Goal: Information Seeking & Learning: Learn about a topic

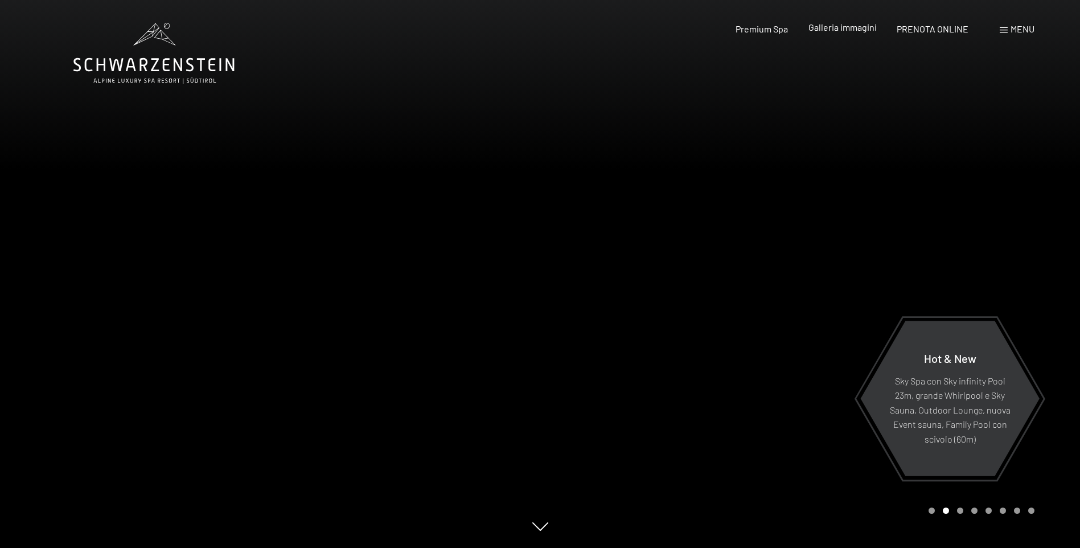
click at [863, 28] on span "Galleria immagini" at bounding box center [843, 27] width 68 height 11
click at [778, 28] on span "Premium Spa" at bounding box center [762, 27] width 52 height 11
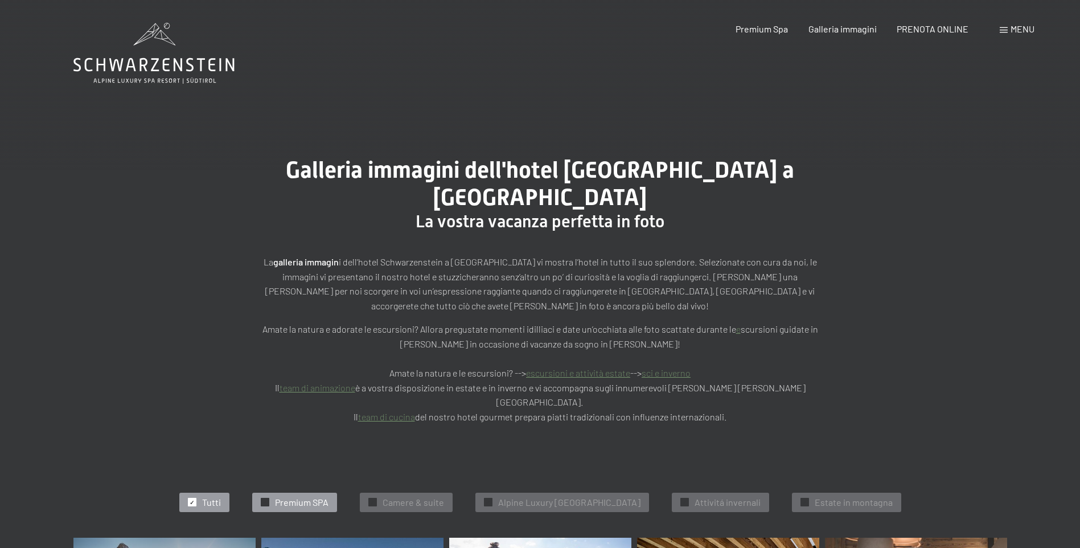
click at [287, 496] on span "Premium SPA" at bounding box center [302, 502] width 54 height 13
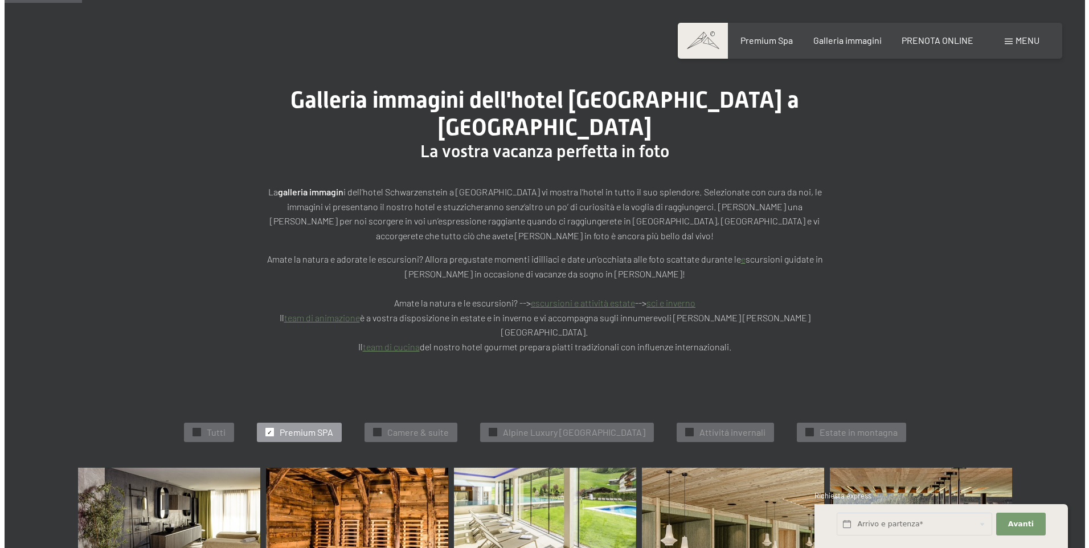
scroll to position [60, 0]
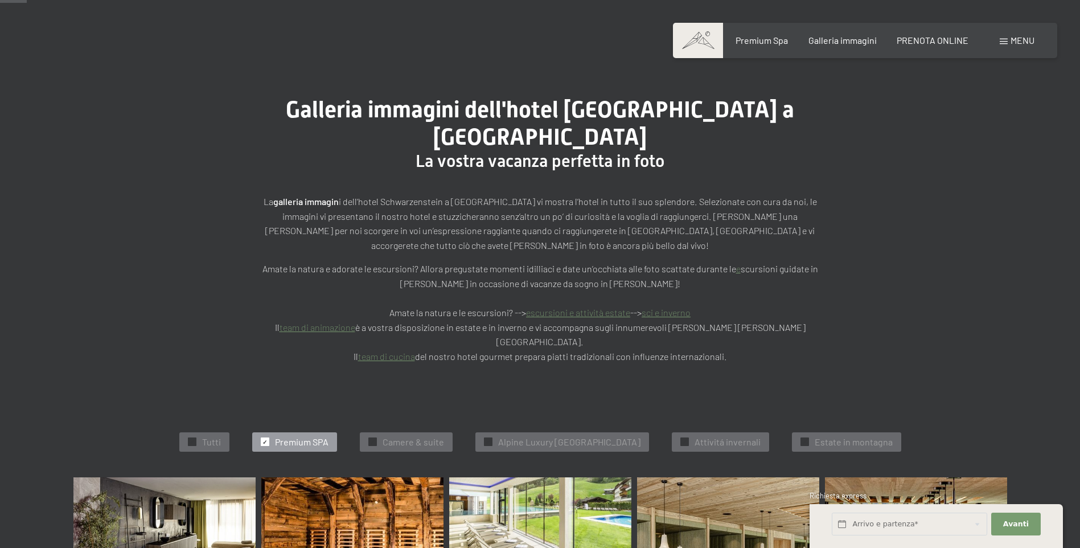
click at [1003, 39] on span at bounding box center [1004, 42] width 8 height 6
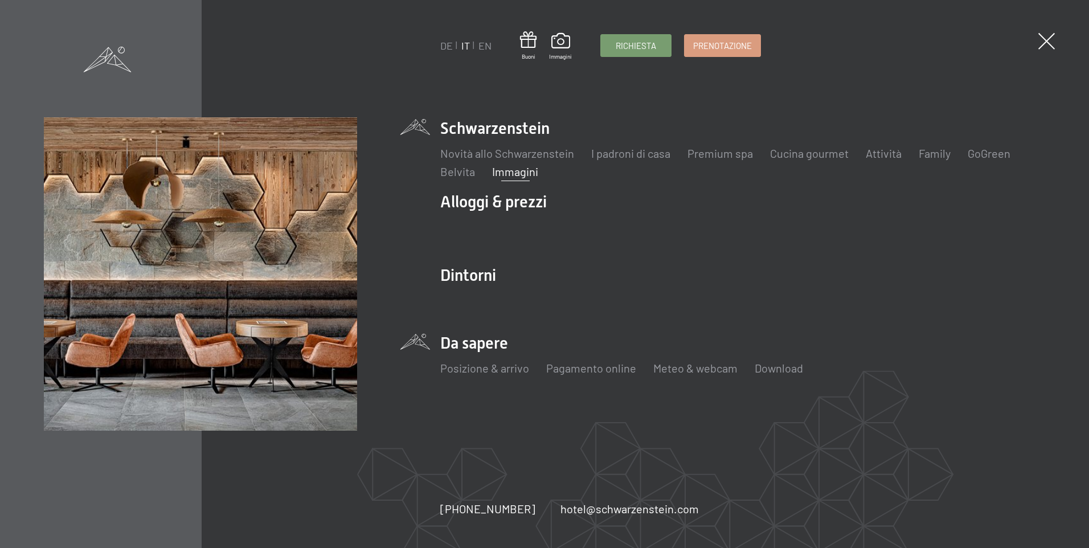
click at [493, 348] on li "Da sapere Posizione & arrivo Pagamento online Meteo & webcam Download" at bounding box center [742, 360] width 605 height 56
click at [483, 363] on link "Posizione & arrivo" at bounding box center [484, 368] width 89 height 14
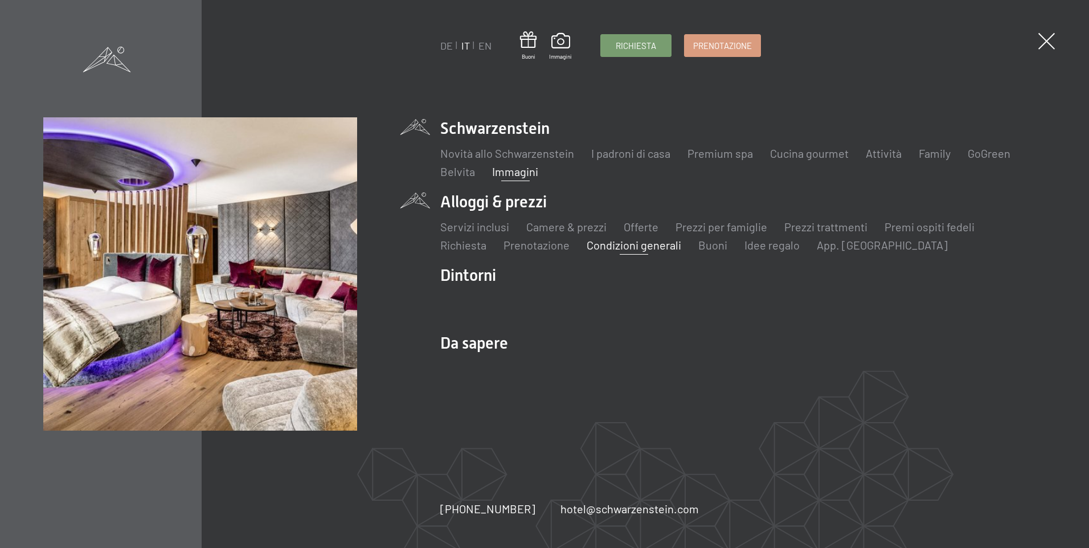
click at [659, 248] on link "Condizioni generali" at bounding box center [633, 245] width 95 height 14
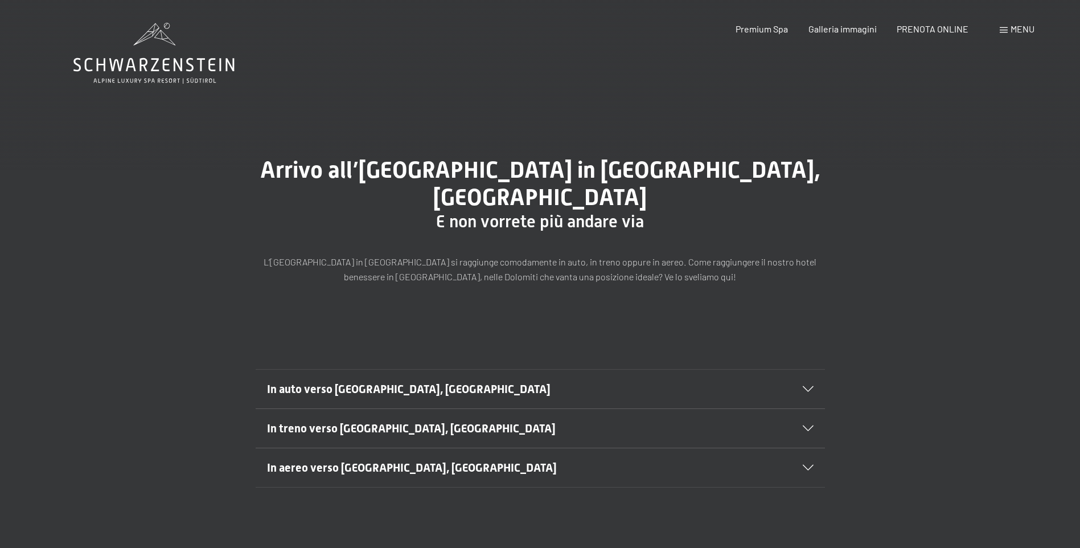
click at [518, 296] on div "Arrivo all’Hotel Schwarzenstein in Aurina, Alto Adige E non vorrete più andare …" at bounding box center [540, 220] width 1080 height 212
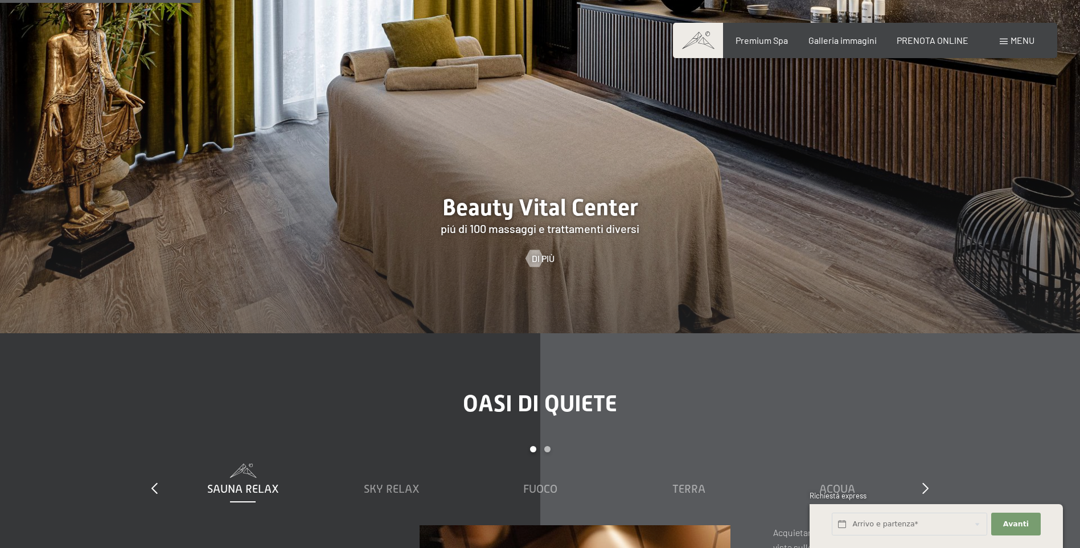
scroll to position [1594, 0]
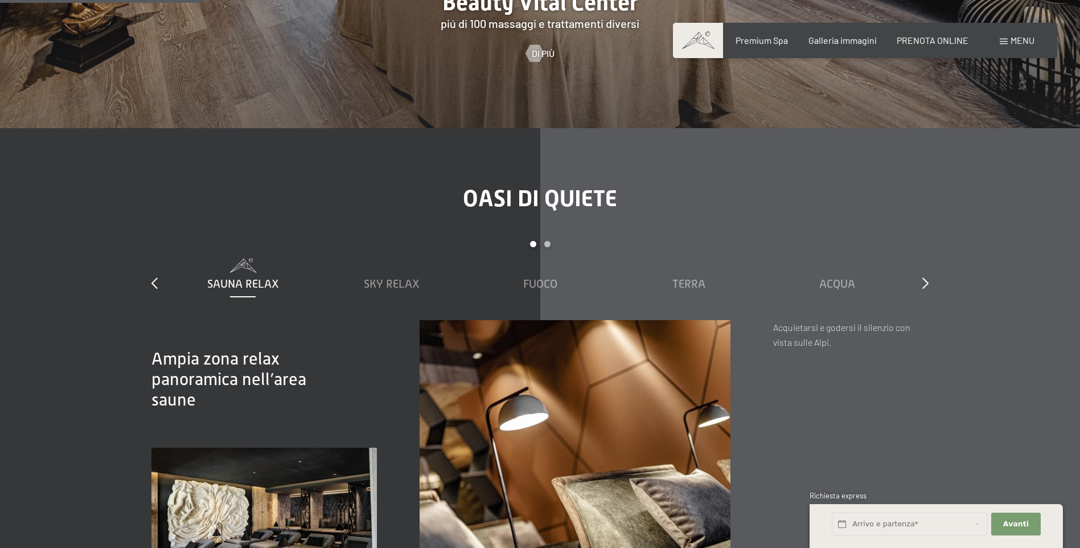
click at [248, 277] on span "Sauna relax" at bounding box center [243, 283] width 72 height 13
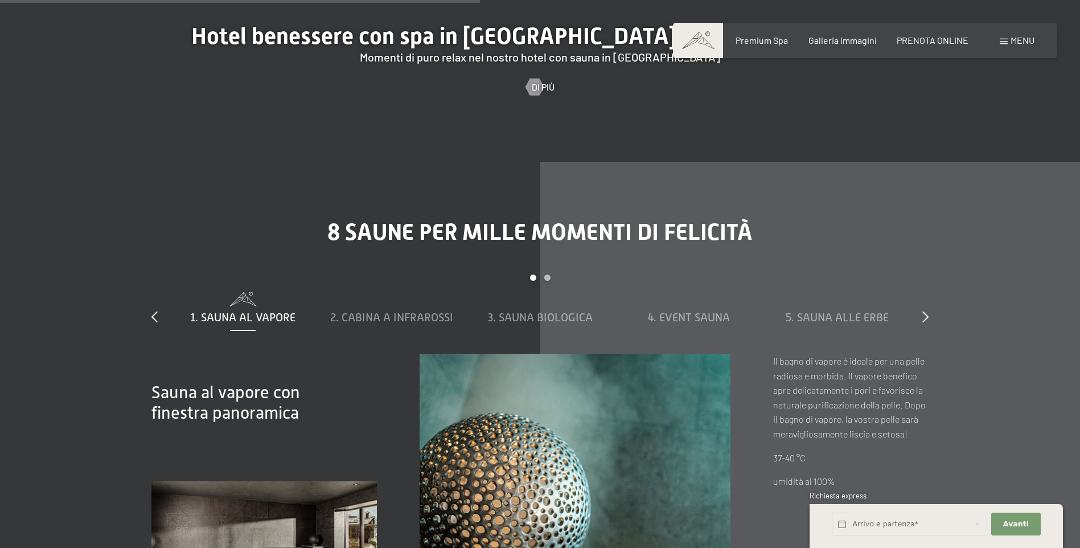
scroll to position [3815, 0]
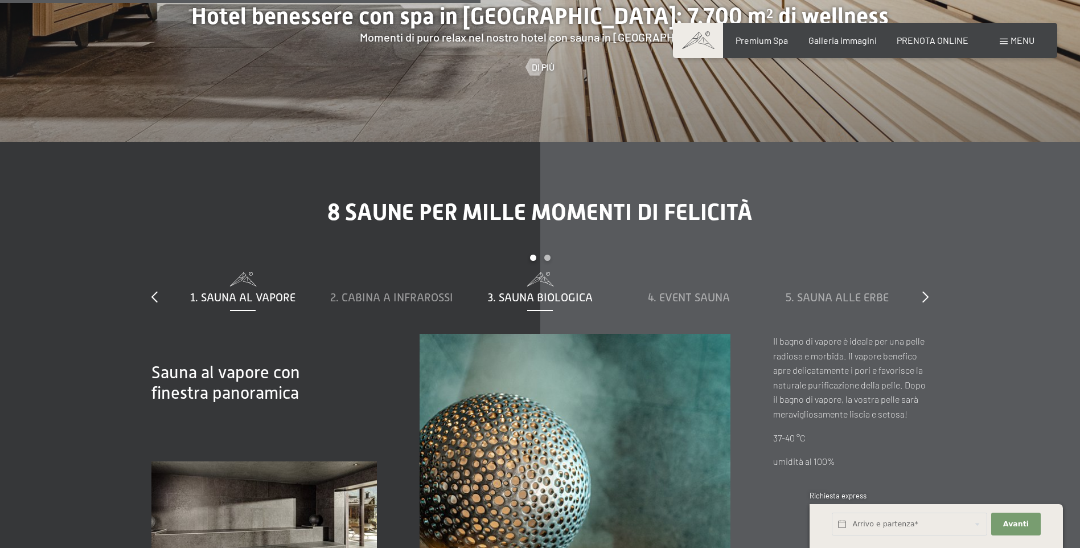
click at [573, 291] on span "3. Sauna biologica" at bounding box center [540, 297] width 105 height 13
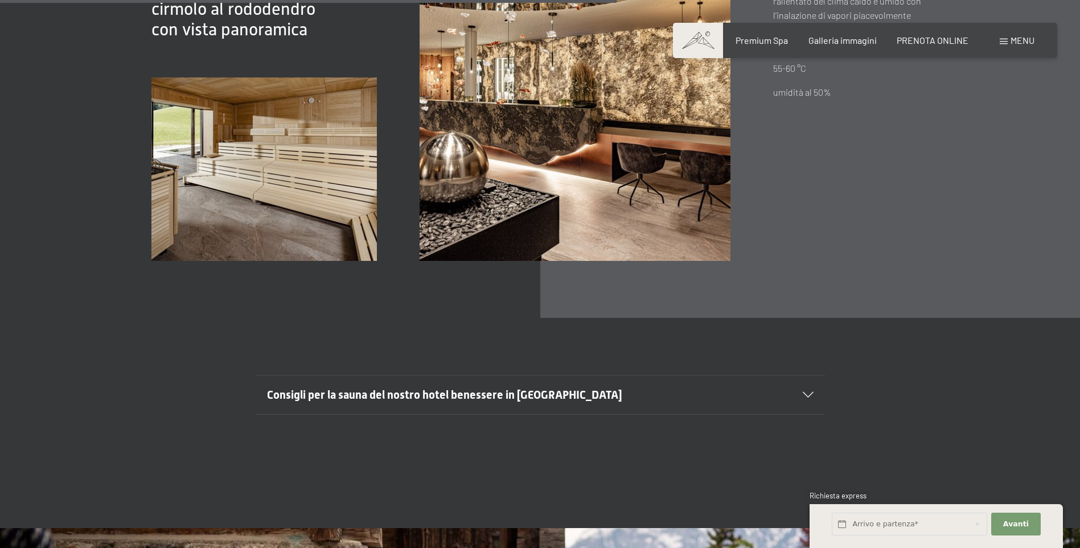
scroll to position [4327, 0]
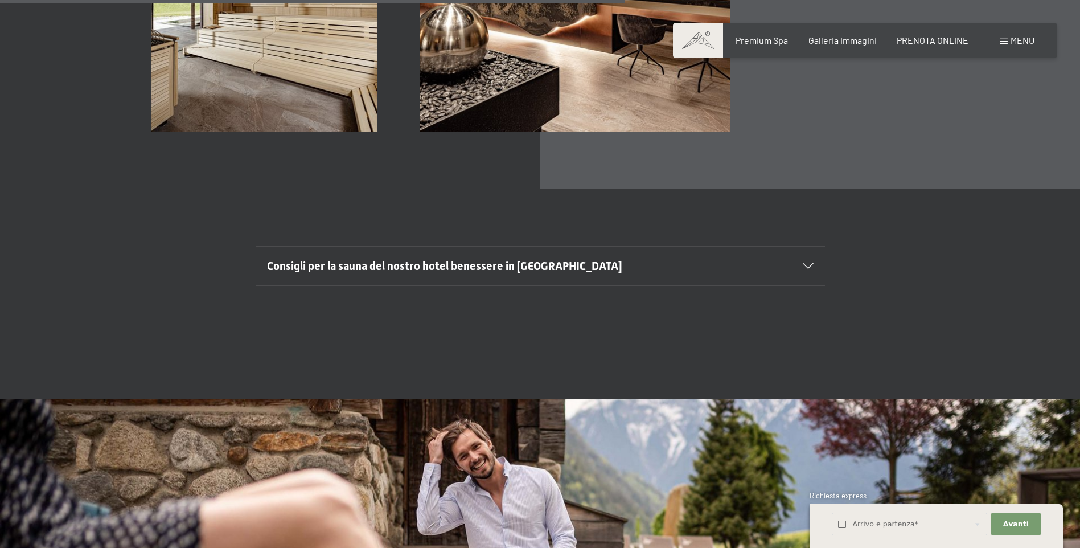
click at [561, 259] on span "Consigli per la sauna del nostro hotel benessere in [GEOGRAPHIC_DATA]" at bounding box center [444, 266] width 355 height 14
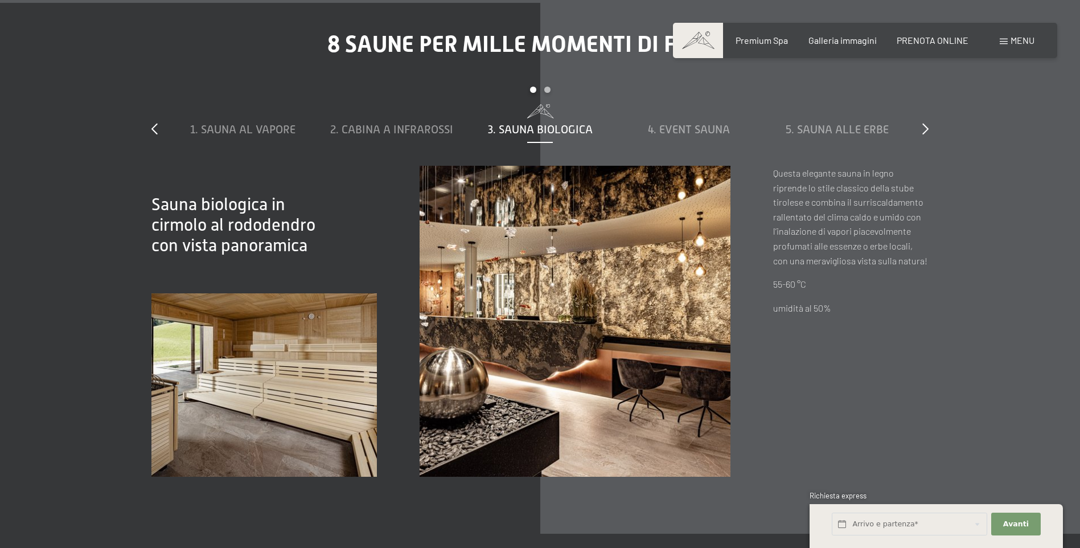
scroll to position [3872, 0]
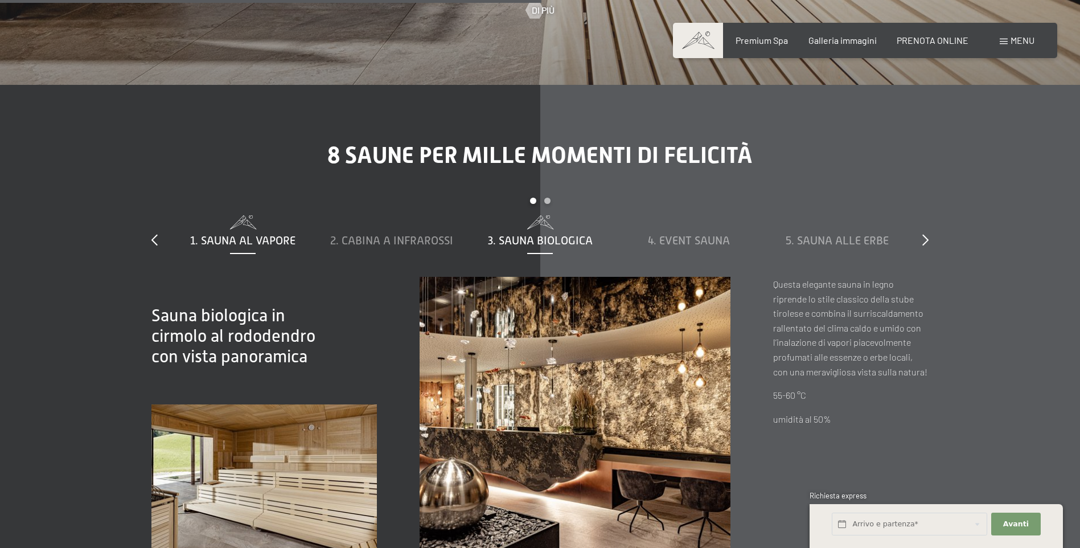
click at [273, 215] on div "1. Sauna al vapore" at bounding box center [242, 231] width 137 height 33
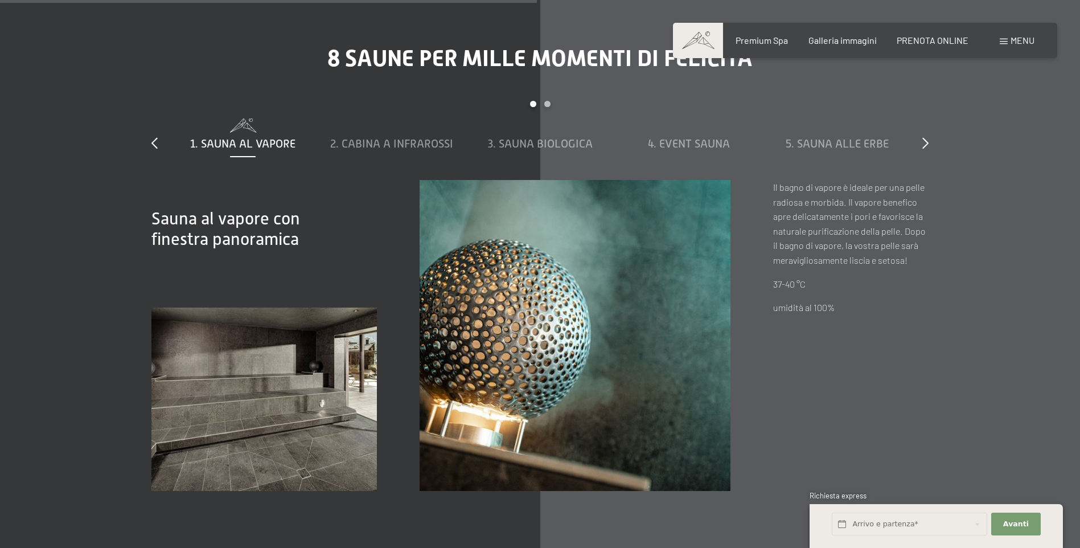
scroll to position [3815, 0]
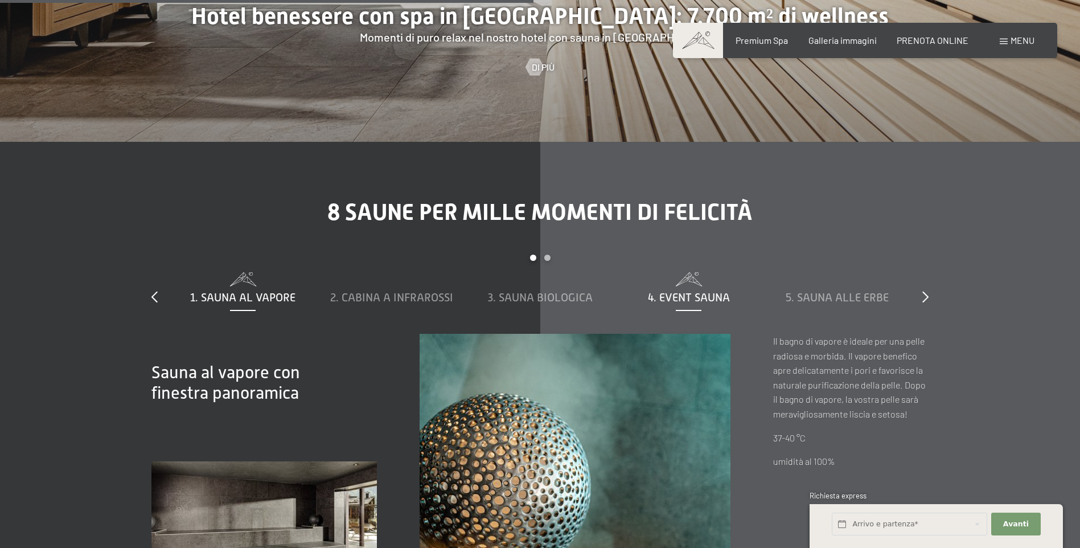
click at [668, 291] on span "4. Event Sauna" at bounding box center [689, 297] width 82 height 13
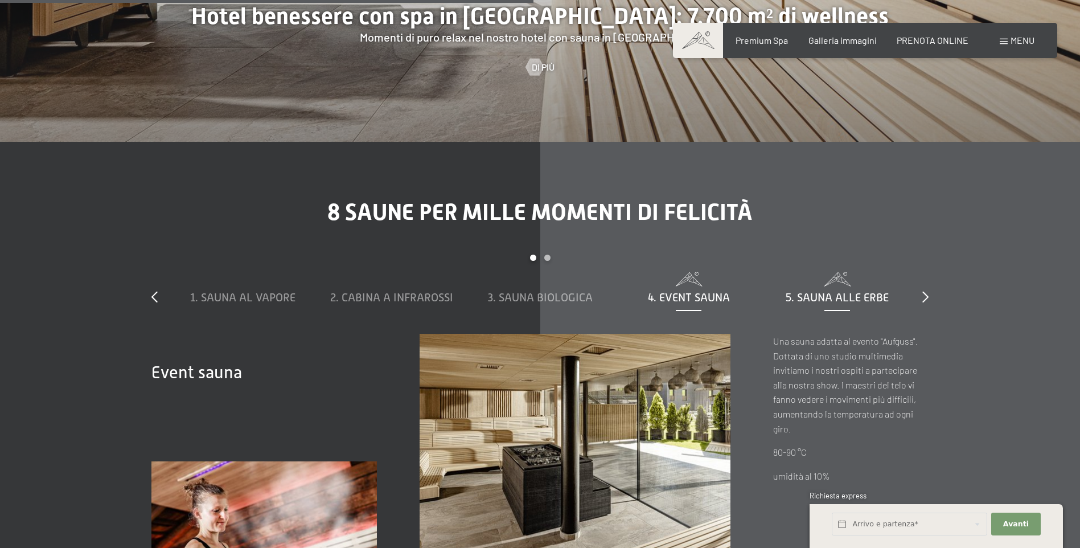
click at [841, 291] on span "5. Sauna alle erbe" at bounding box center [837, 297] width 103 height 13
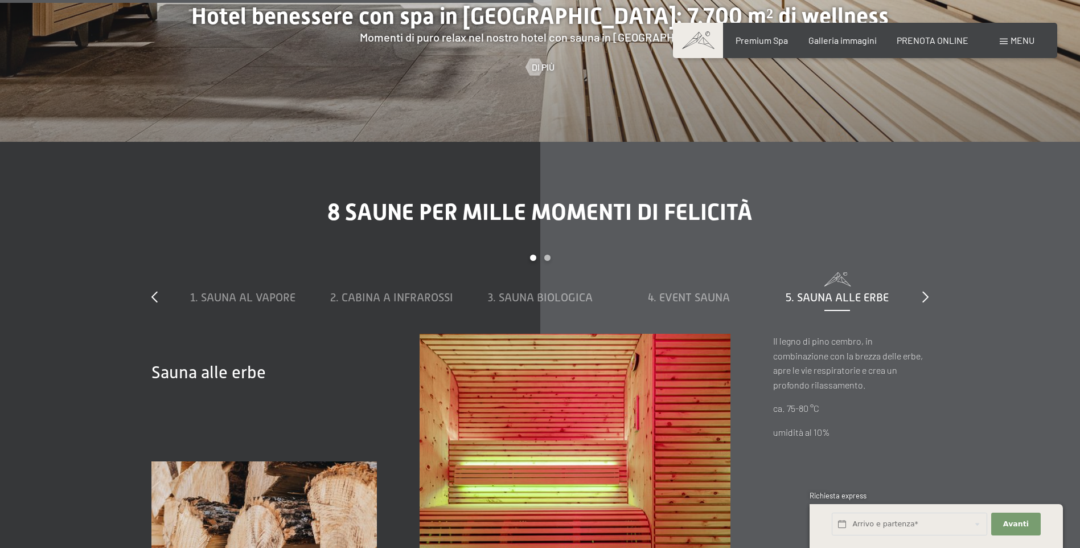
click at [936, 277] on div "8 saune per mille momenti di felicità slide 1 to 5 of 8 1. Sauna al vapore 2. C…" at bounding box center [540, 422] width 863 height 446
click at [923, 291] on icon at bounding box center [925, 296] width 6 height 11
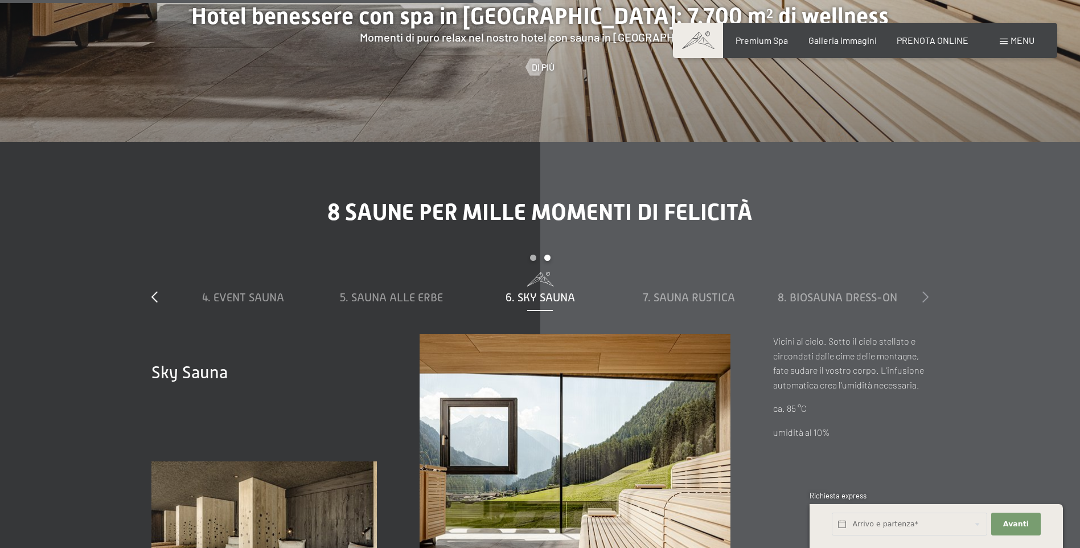
click at [924, 291] on icon at bounding box center [925, 296] width 6 height 11
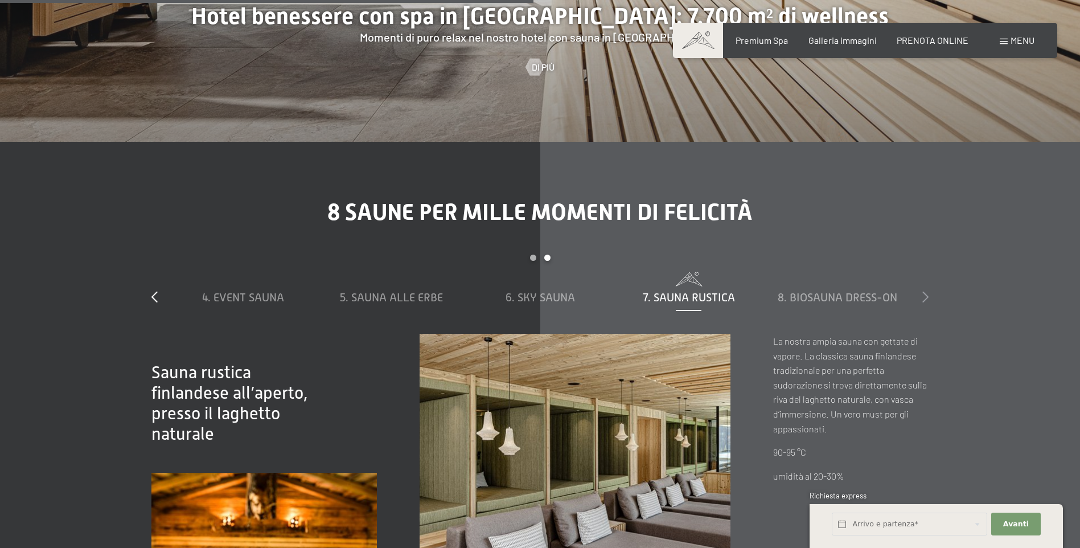
click at [924, 291] on icon at bounding box center [925, 296] width 6 height 11
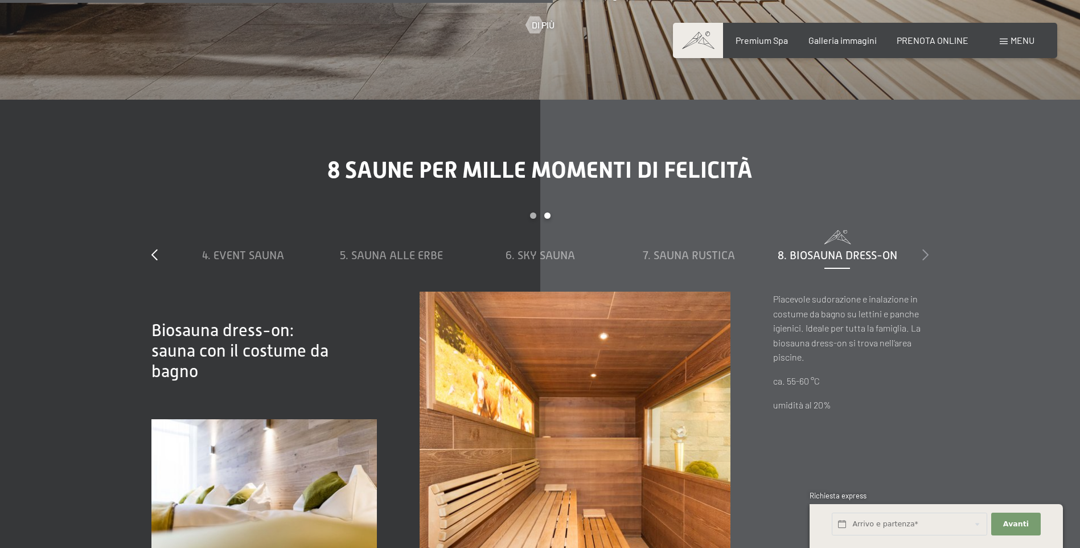
scroll to position [3986, 0]
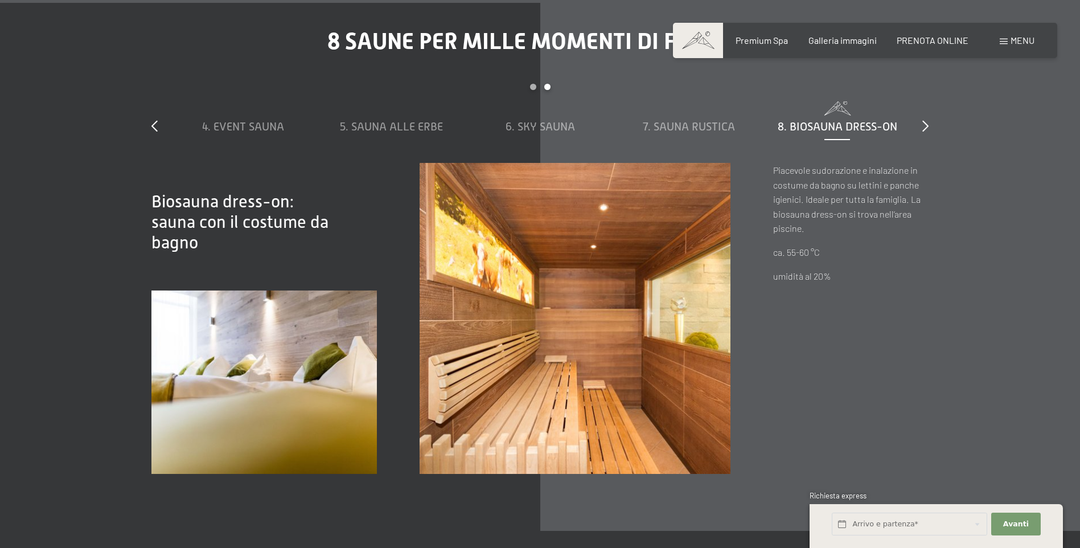
click at [240, 210] on span "Biosauna dress-on: sauna con il costume da bagno" at bounding box center [239, 222] width 177 height 60
click at [335, 363] on img at bounding box center [263, 382] width 225 height 184
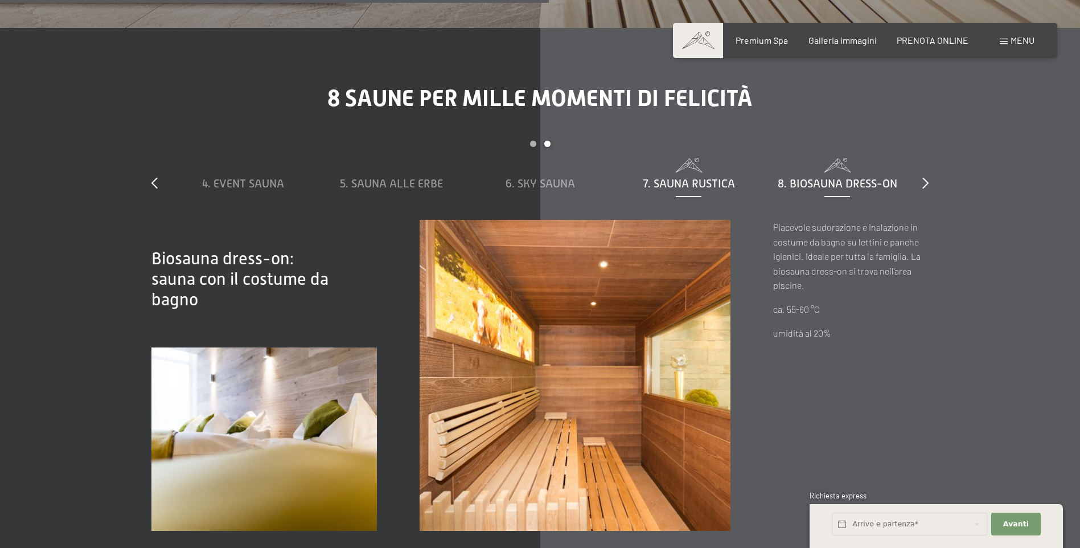
click at [729, 177] on span "7. Sauna rustica" at bounding box center [689, 183] width 92 height 13
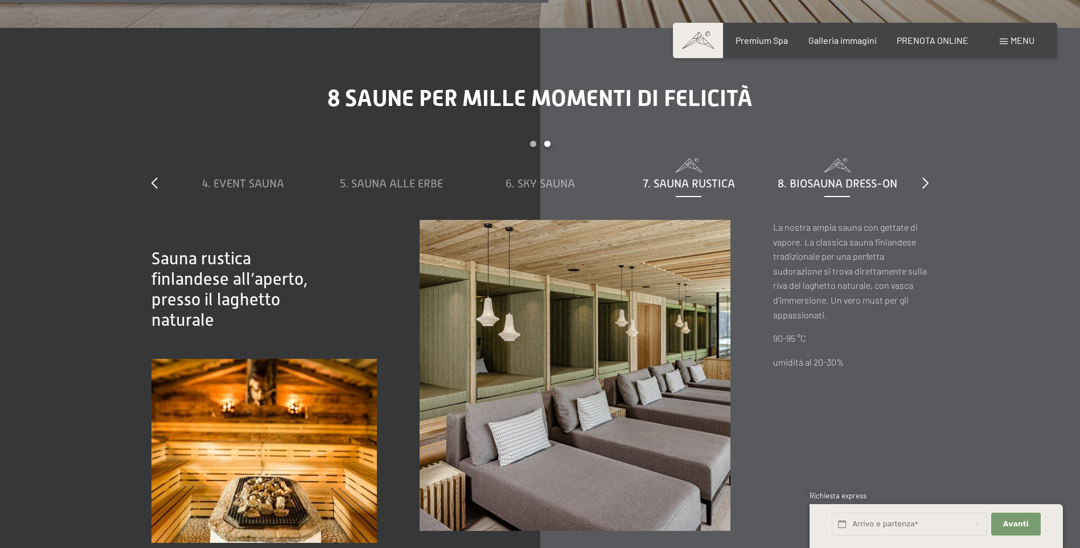
click at [801, 177] on span "8. Biosauna dress-on" at bounding box center [838, 183] width 120 height 13
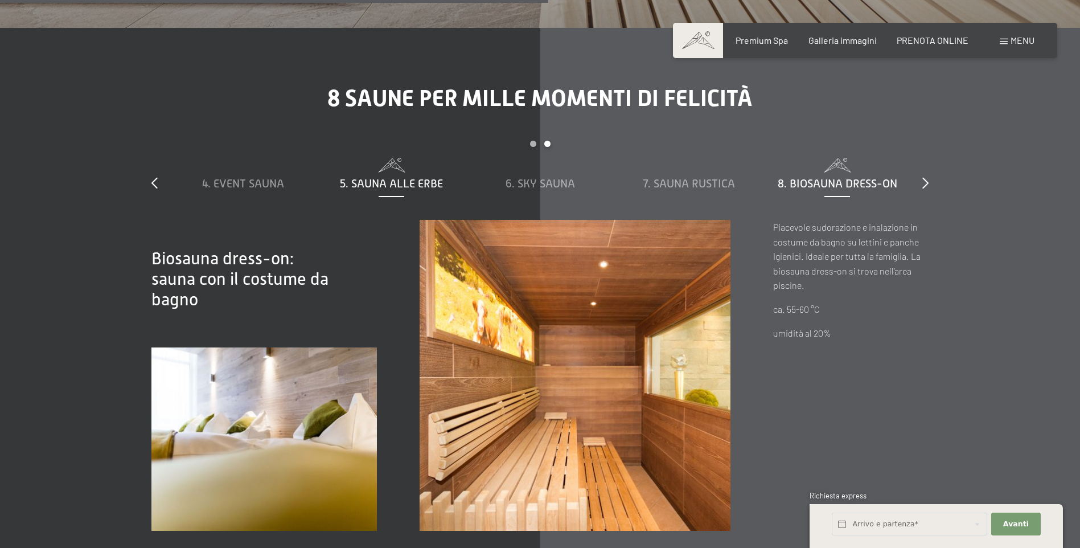
click at [367, 177] on span "5. Sauna alle erbe" at bounding box center [391, 183] width 103 height 13
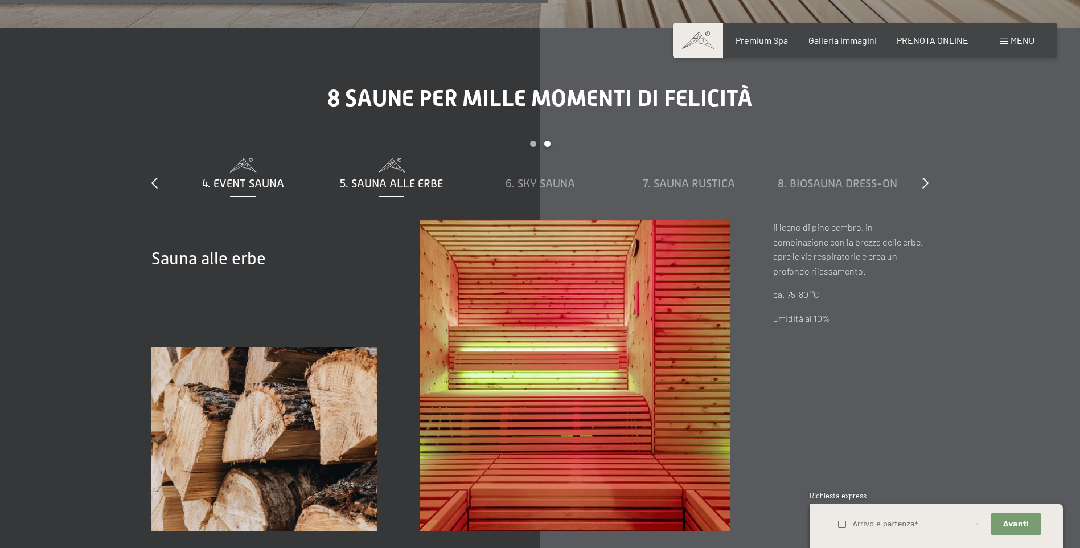
click at [249, 177] on span "4. Event Sauna" at bounding box center [243, 183] width 82 height 13
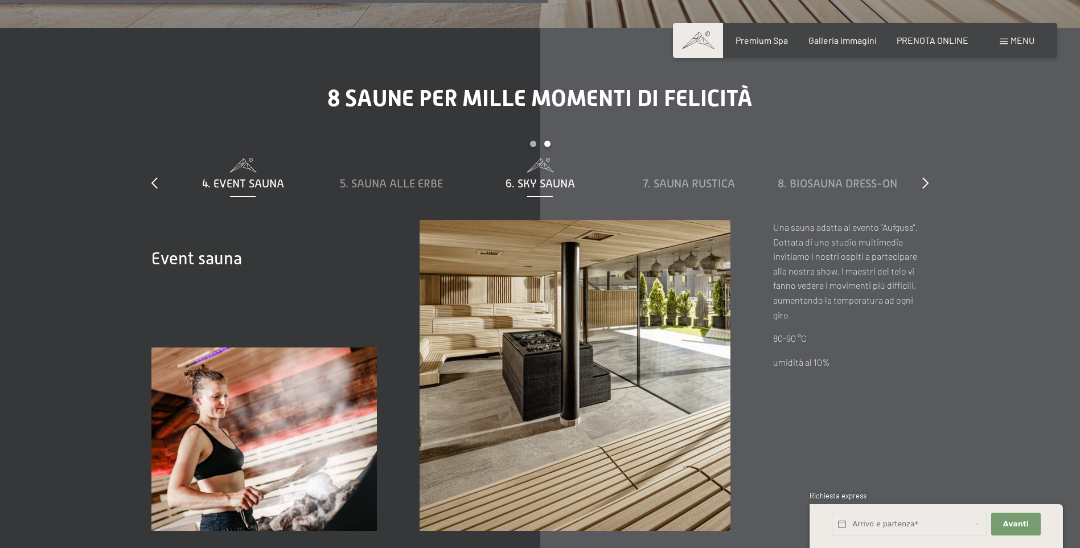
click at [526, 177] on span "6. Sky Sauna" at bounding box center [540, 183] width 69 height 13
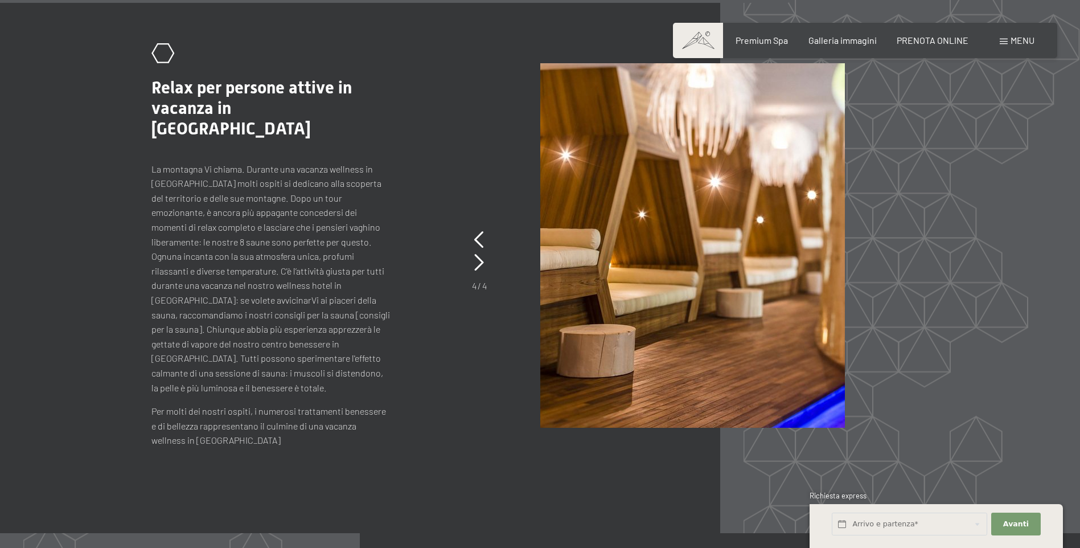
scroll to position [5523, 0]
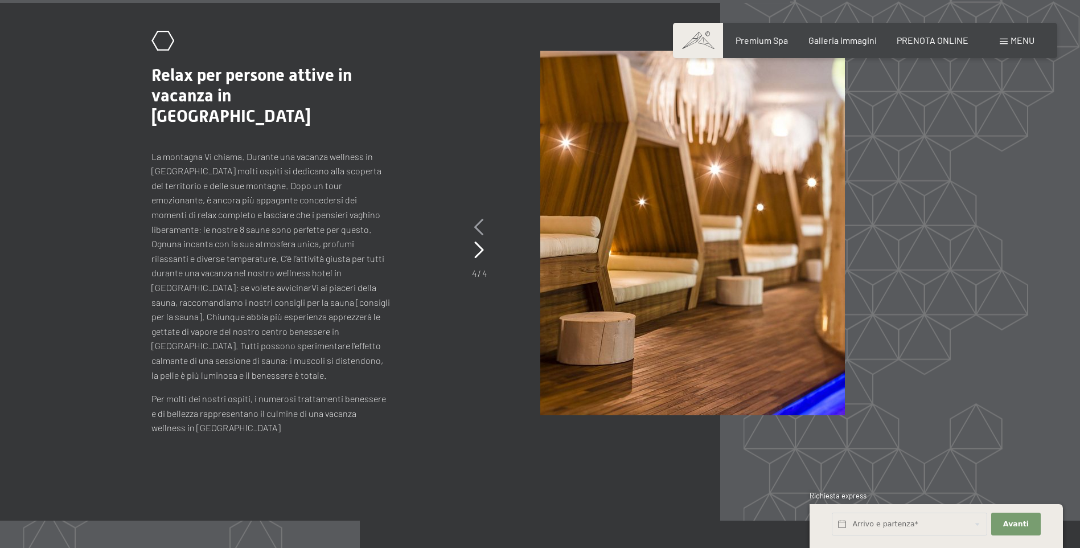
click at [484, 219] on icon at bounding box center [479, 227] width 10 height 17
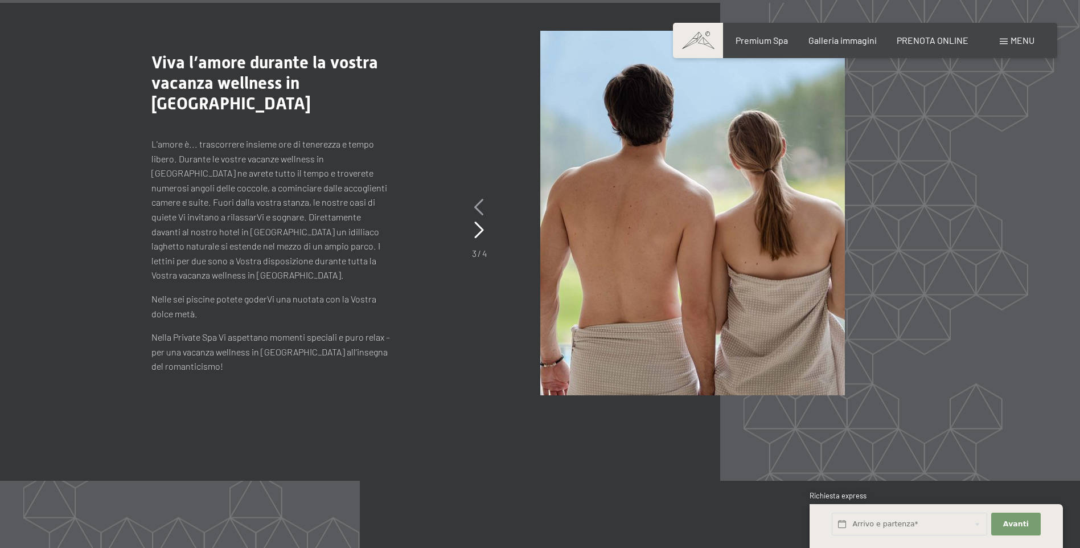
click at [484, 198] on div "3 / 4" at bounding box center [479, 228] width 15 height 64
click at [477, 199] on icon at bounding box center [479, 207] width 10 height 17
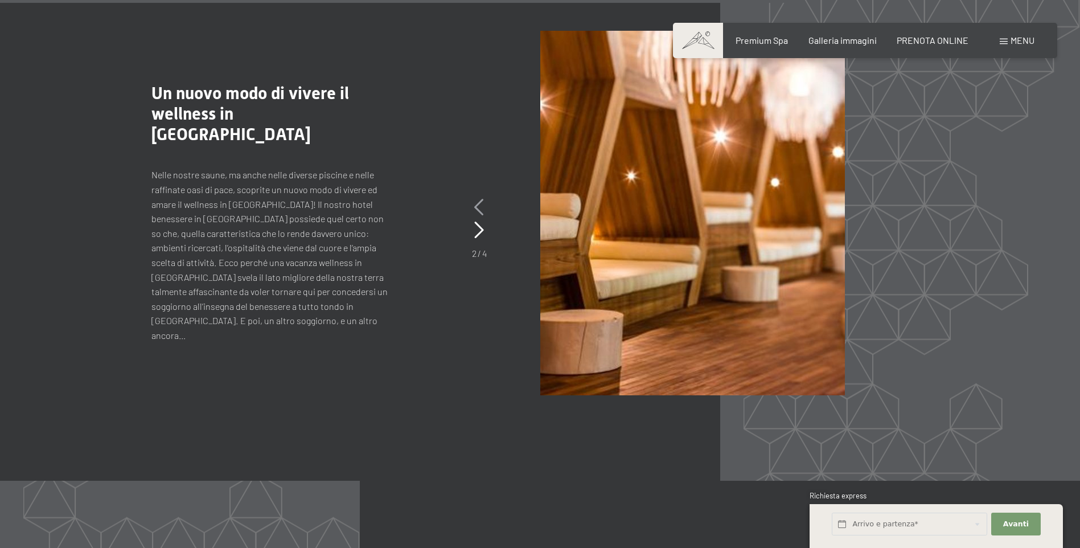
click at [477, 199] on icon at bounding box center [479, 207] width 10 height 17
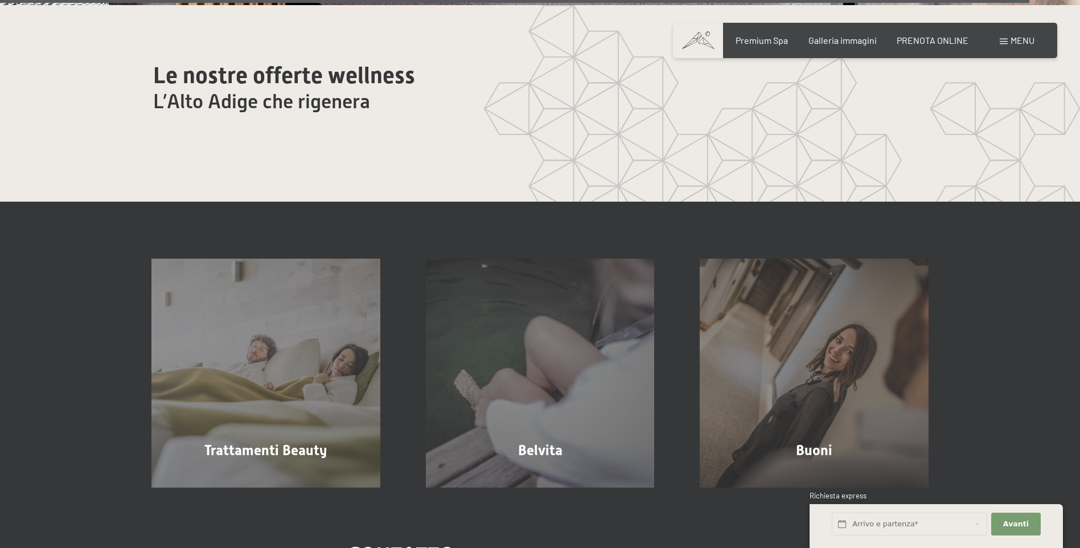
scroll to position [7345, 0]
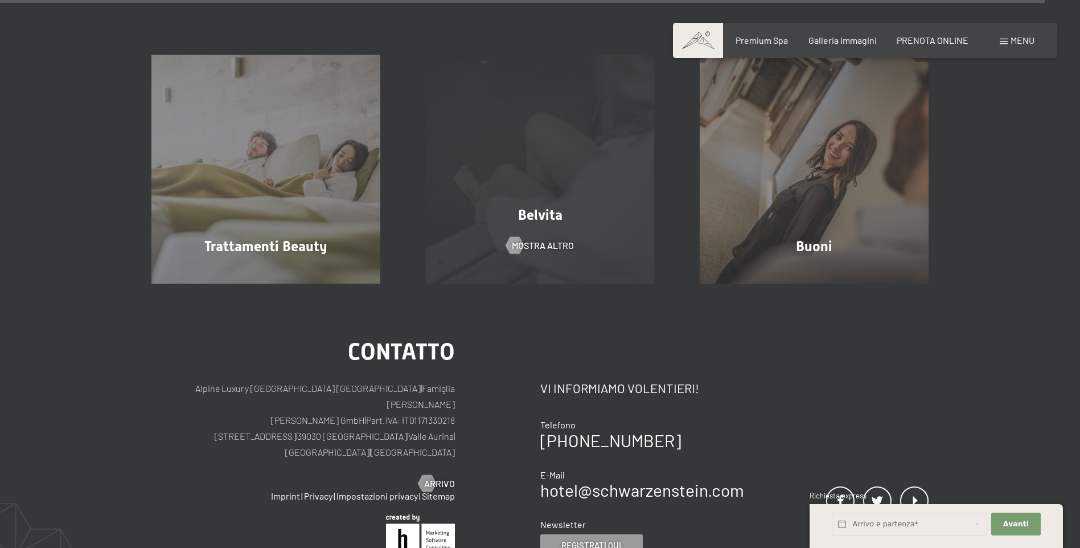
click at [585, 205] on div "Belvita" at bounding box center [540, 215] width 274 height 20
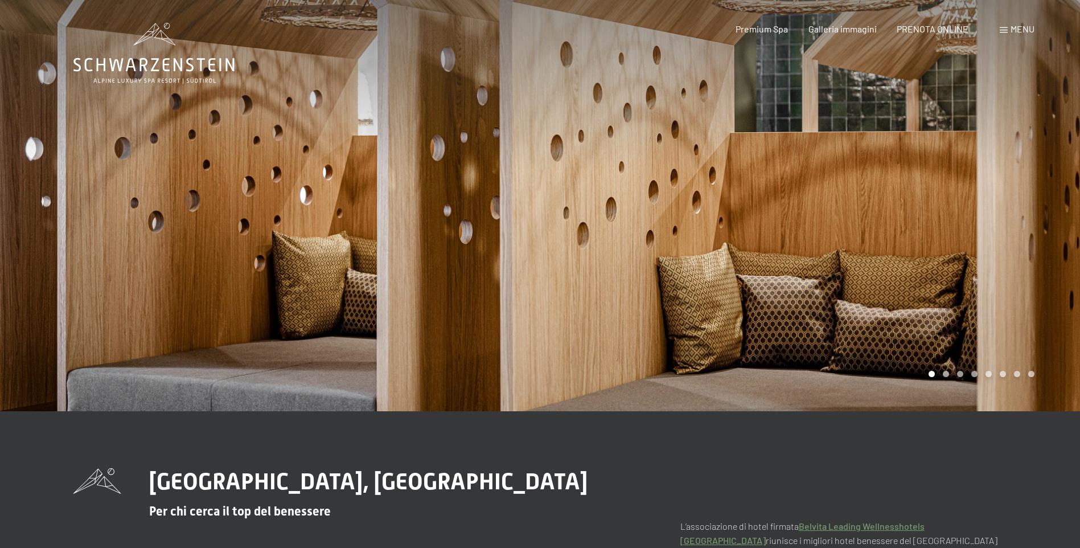
click at [593, 204] on div at bounding box center [810, 205] width 540 height 411
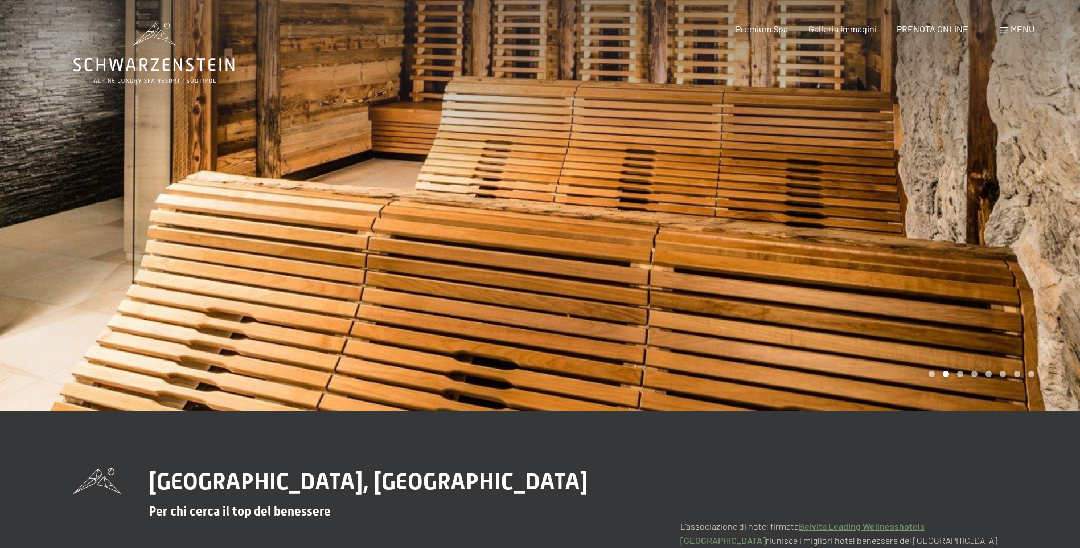
click at [593, 204] on div at bounding box center [810, 205] width 540 height 411
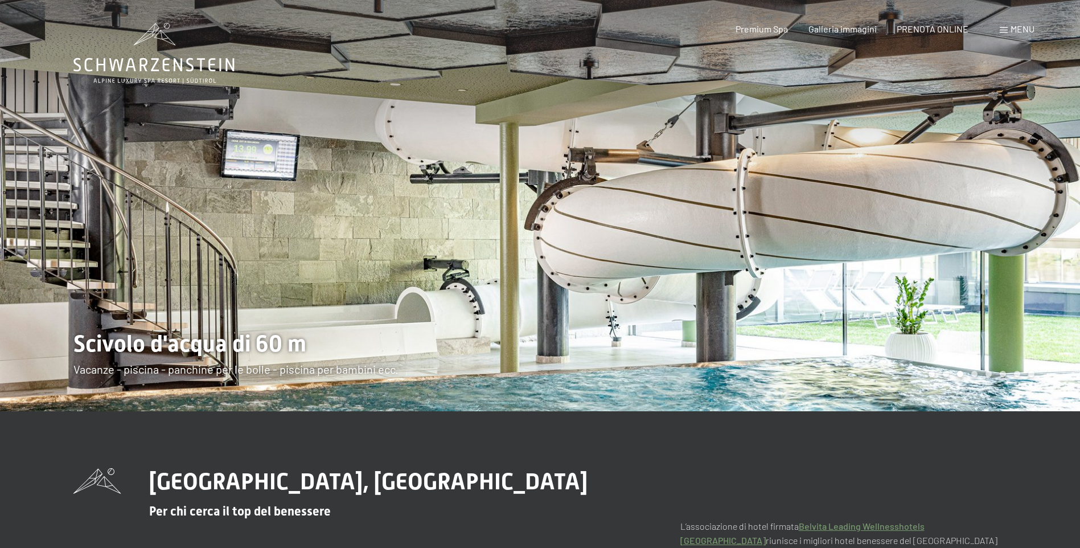
click at [593, 204] on div at bounding box center [810, 205] width 540 height 411
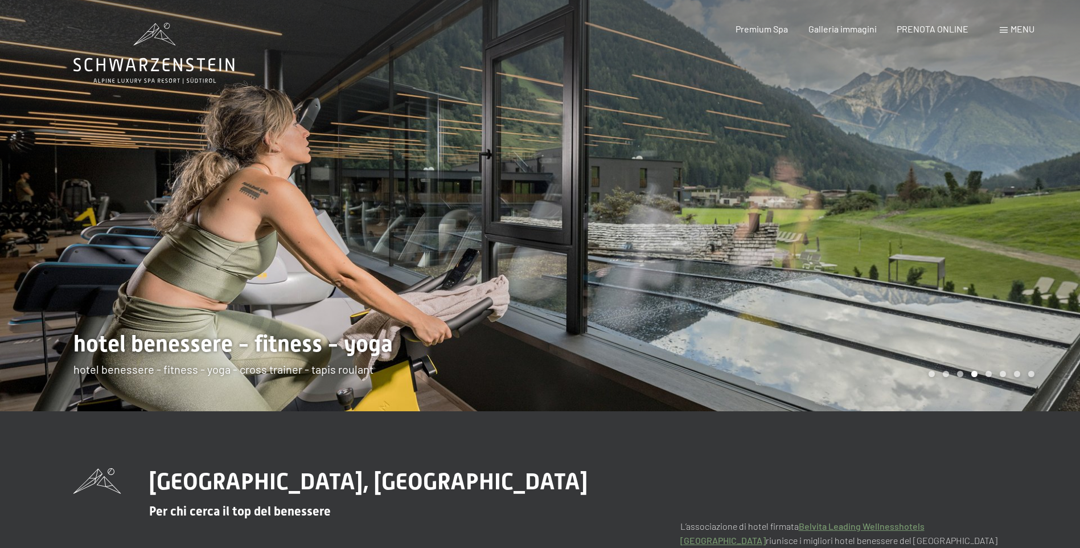
click at [593, 204] on div at bounding box center [810, 205] width 540 height 411
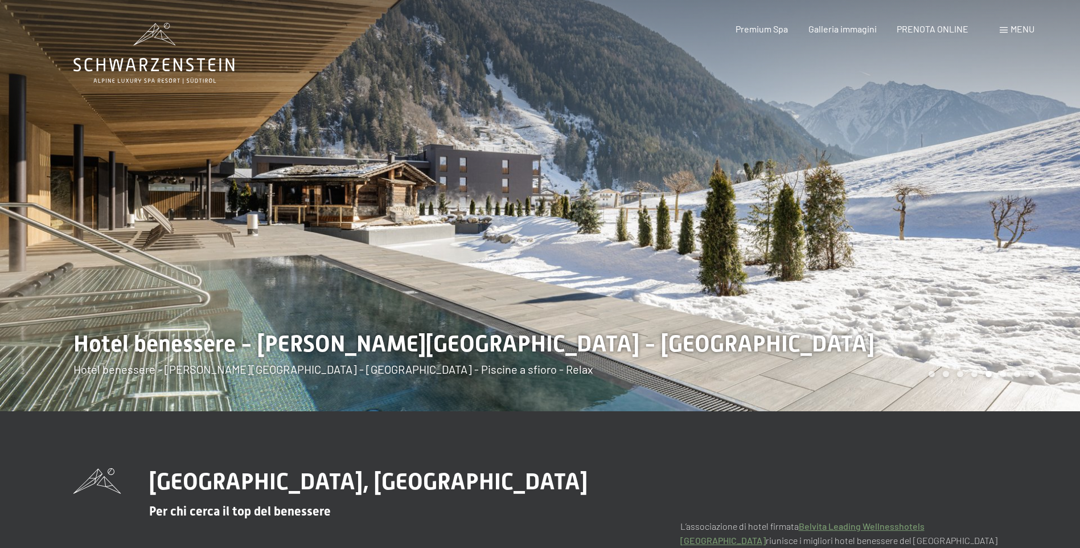
click at [593, 204] on div at bounding box center [810, 205] width 540 height 411
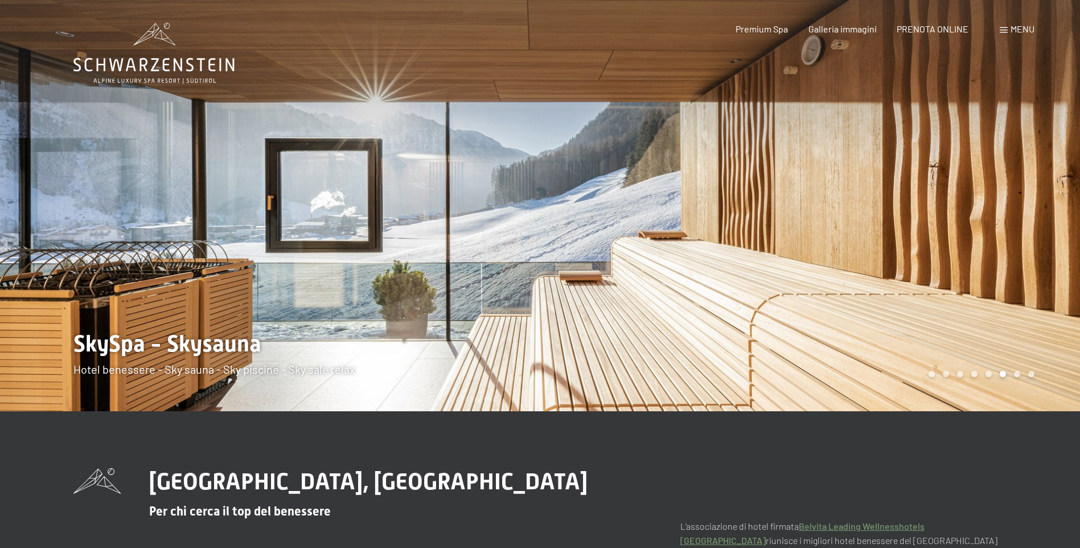
click at [593, 204] on div at bounding box center [810, 205] width 540 height 411
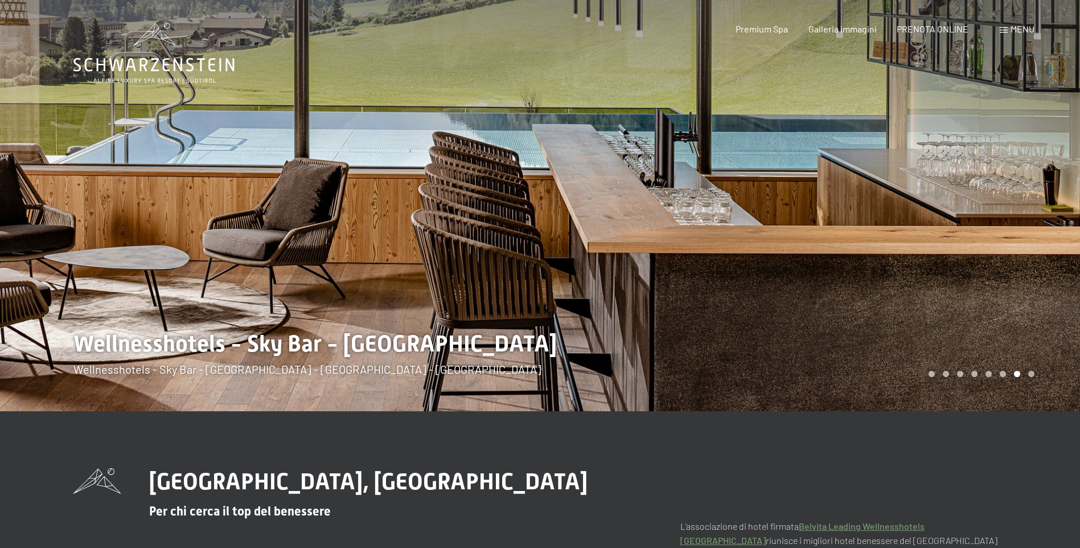
click at [593, 204] on div at bounding box center [810, 205] width 540 height 411
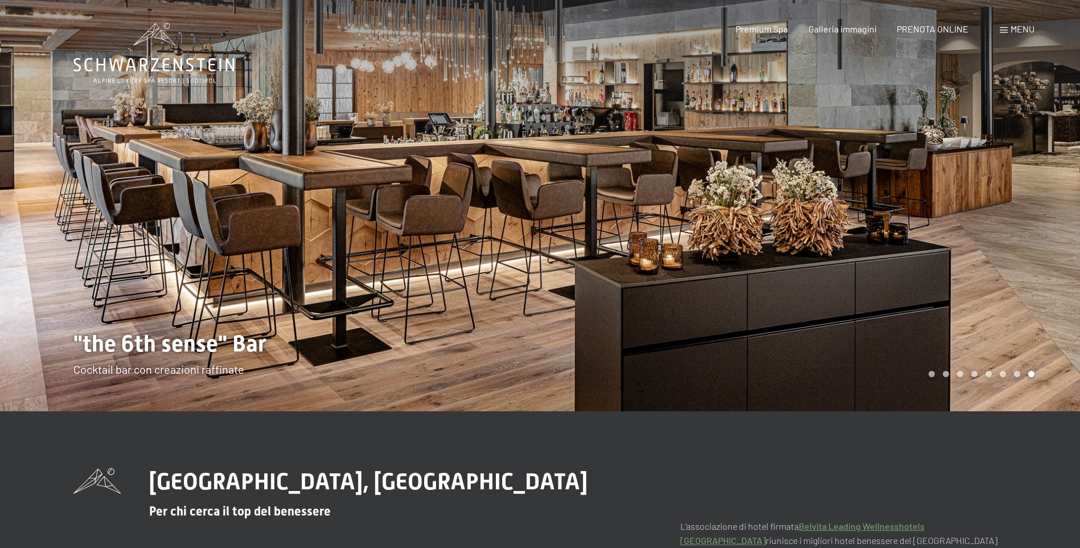
click at [593, 204] on div at bounding box center [810, 205] width 540 height 411
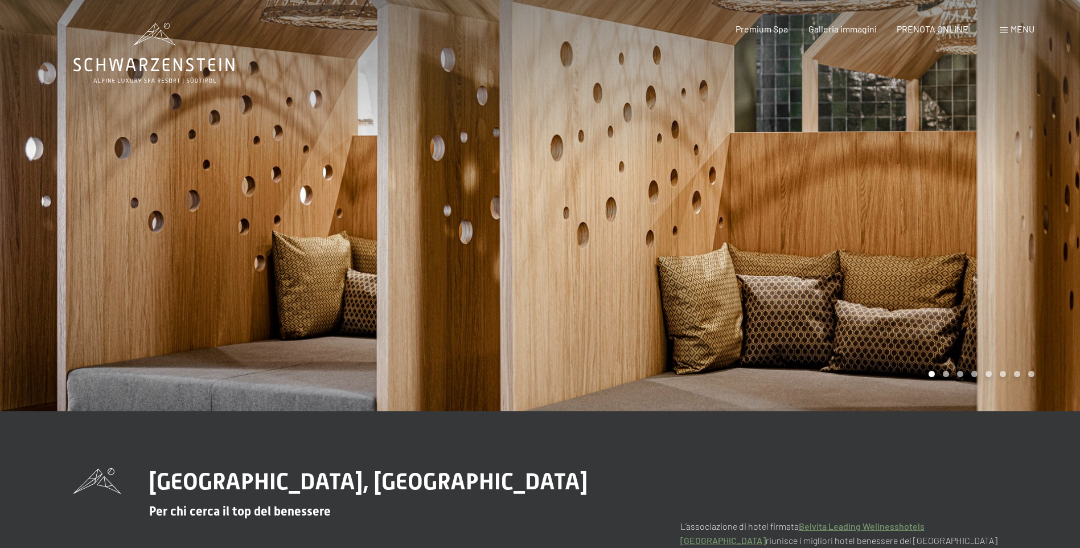
click at [593, 204] on div at bounding box center [810, 205] width 540 height 411
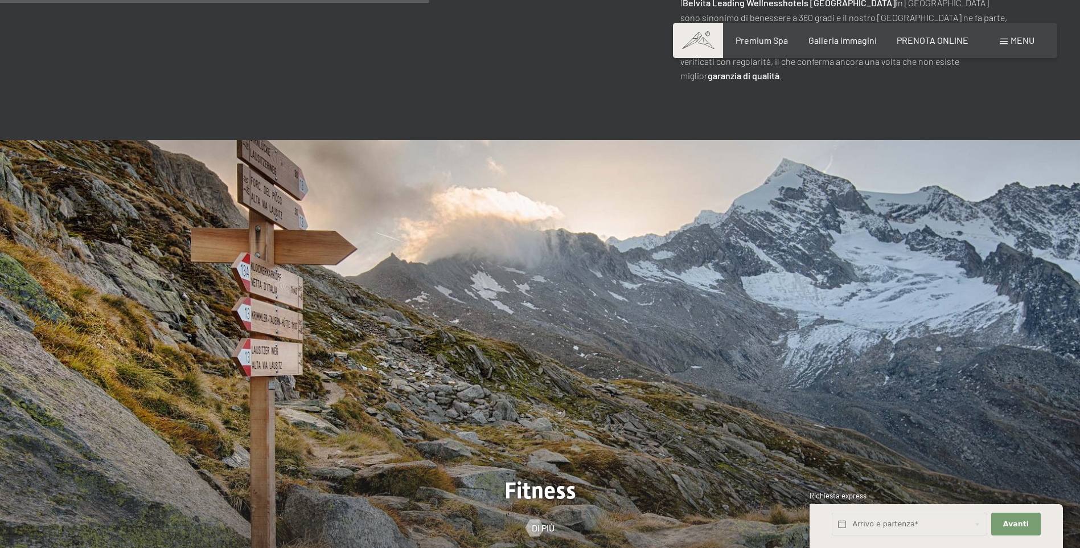
scroll to position [683, 0]
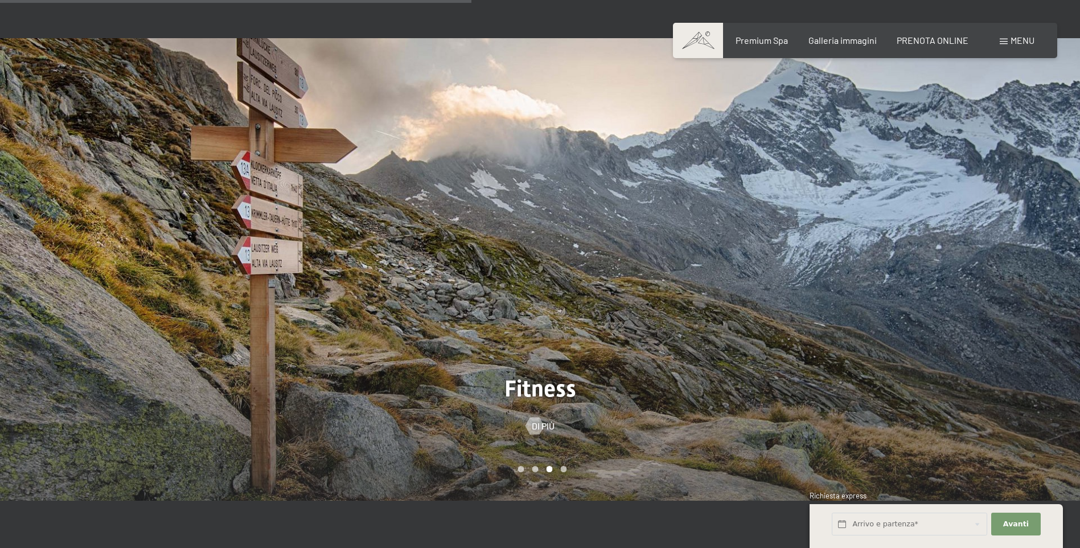
click at [579, 267] on div at bounding box center [810, 269] width 540 height 462
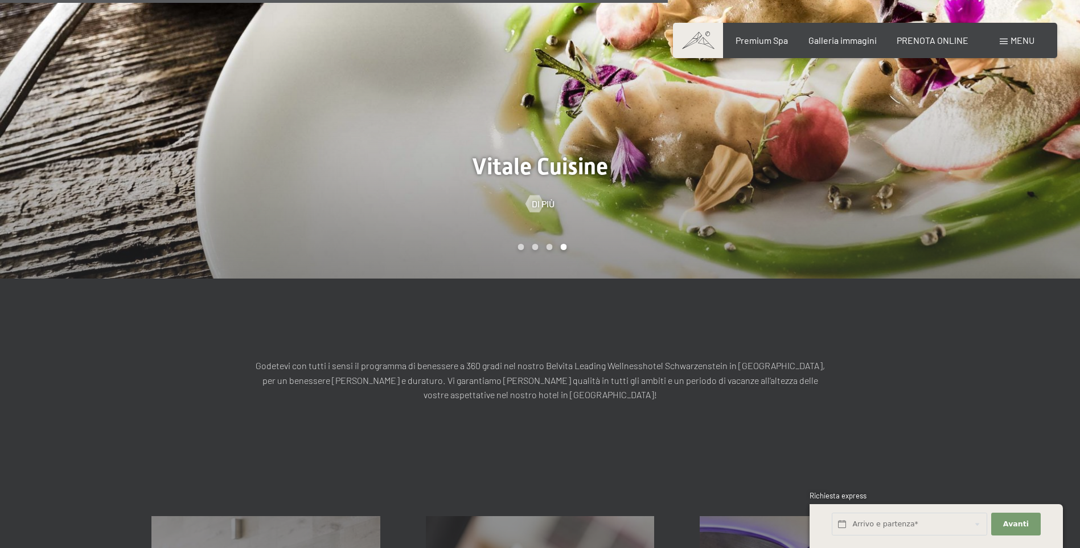
scroll to position [797, 0]
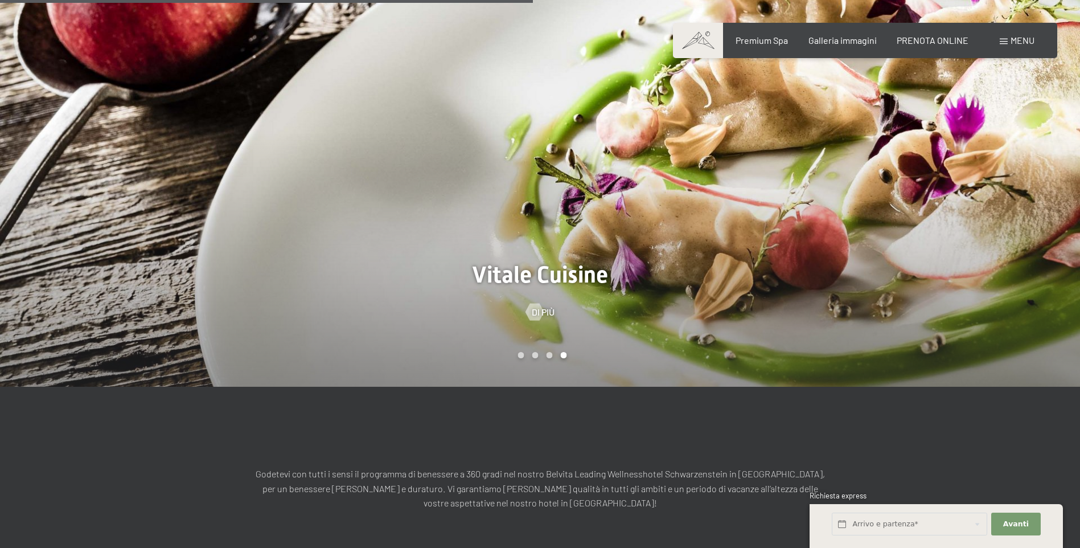
click at [617, 162] on div at bounding box center [810, 155] width 540 height 462
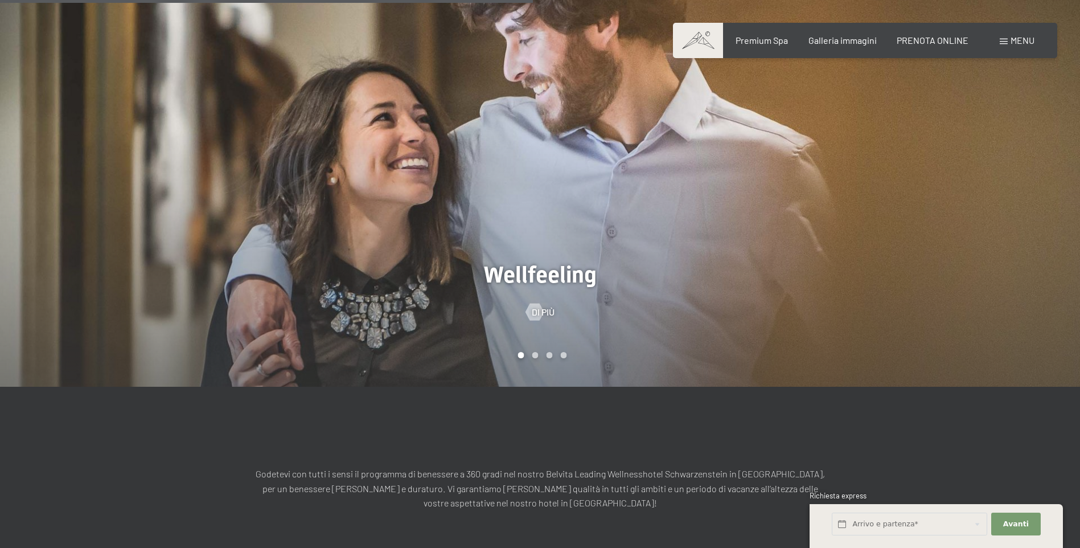
click at [617, 162] on div at bounding box center [810, 155] width 540 height 462
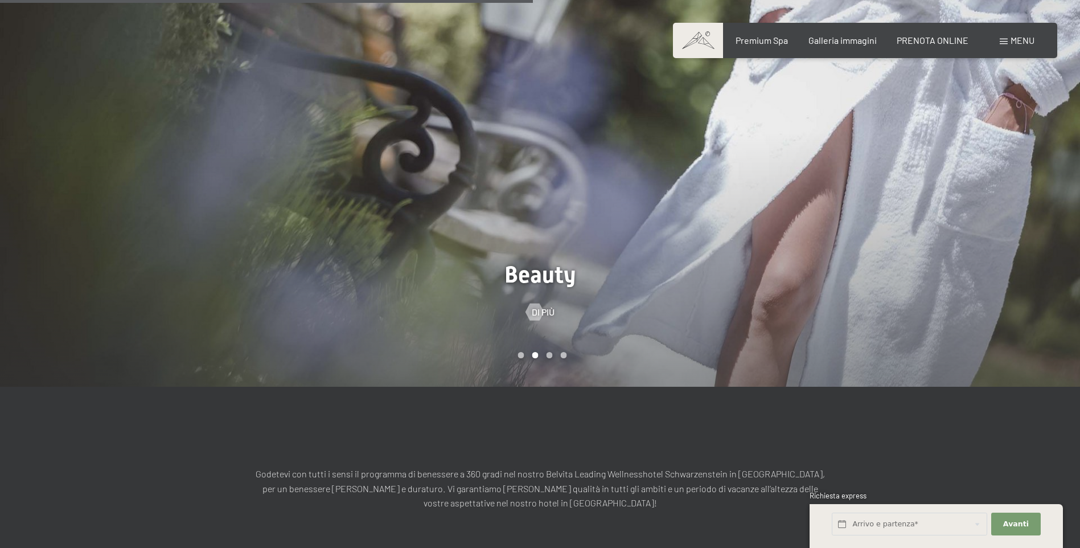
click at [617, 162] on div at bounding box center [810, 155] width 540 height 462
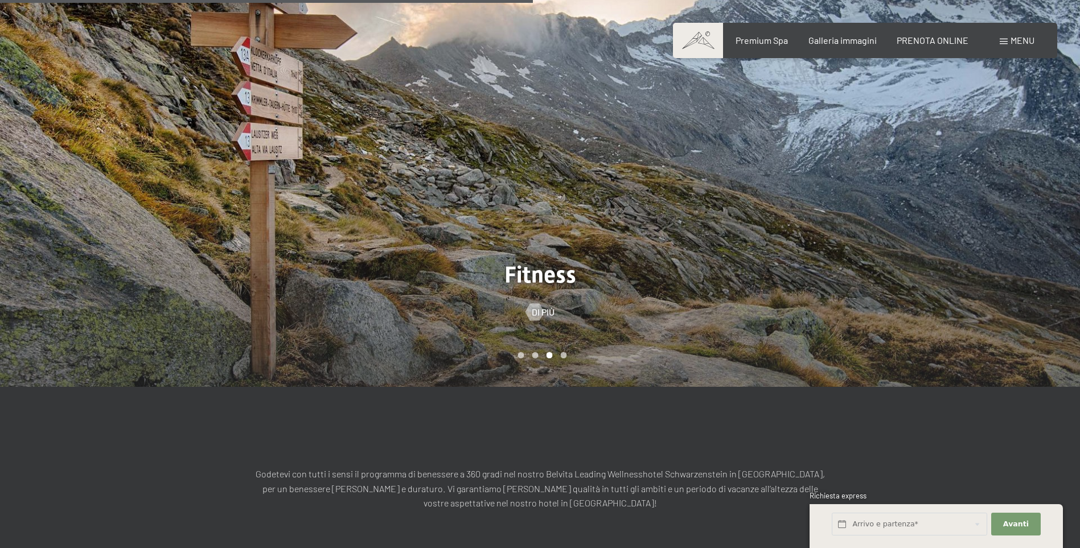
click at [617, 162] on div at bounding box center [810, 155] width 540 height 462
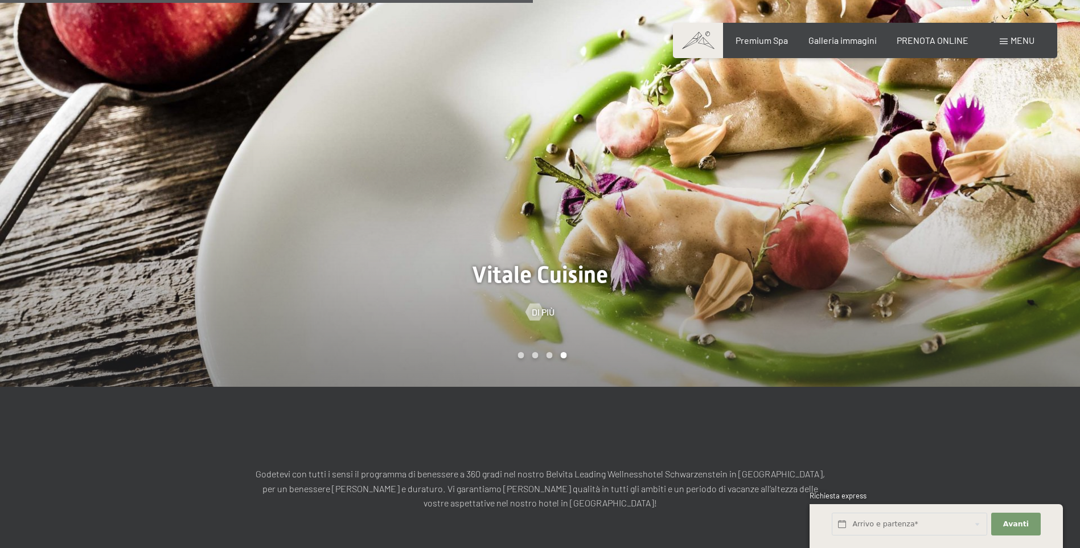
click at [618, 162] on div at bounding box center [810, 155] width 540 height 462
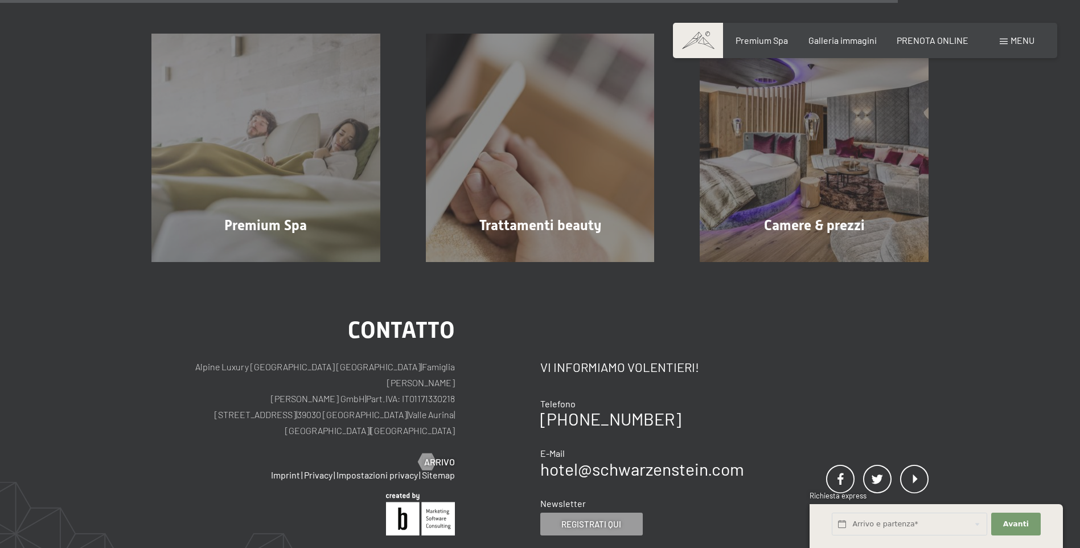
scroll to position [1160, 0]
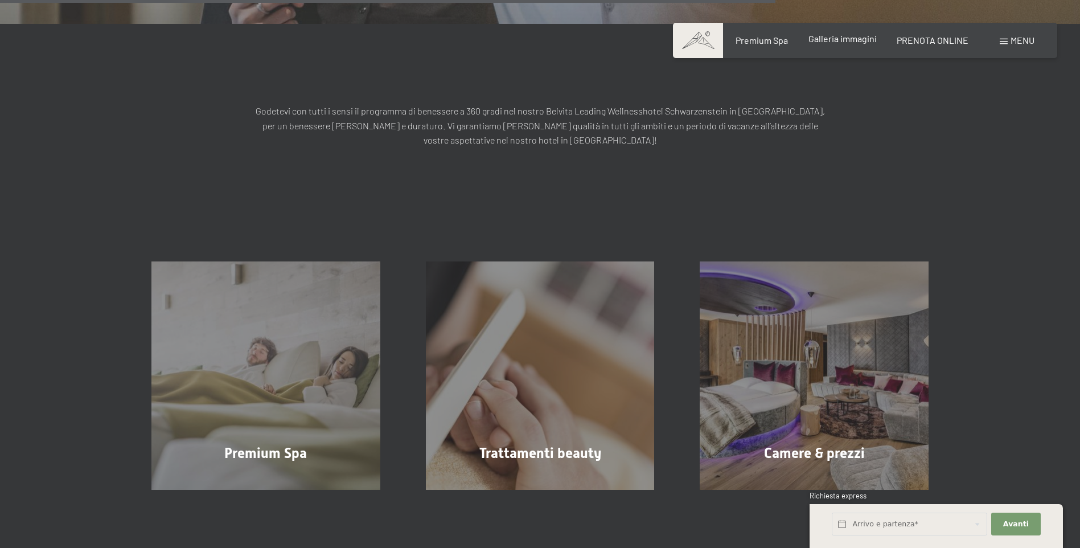
click at [846, 44] on div "Galleria immagini" at bounding box center [843, 38] width 68 height 13
click at [844, 35] on span "Galleria immagini" at bounding box center [843, 38] width 68 height 11
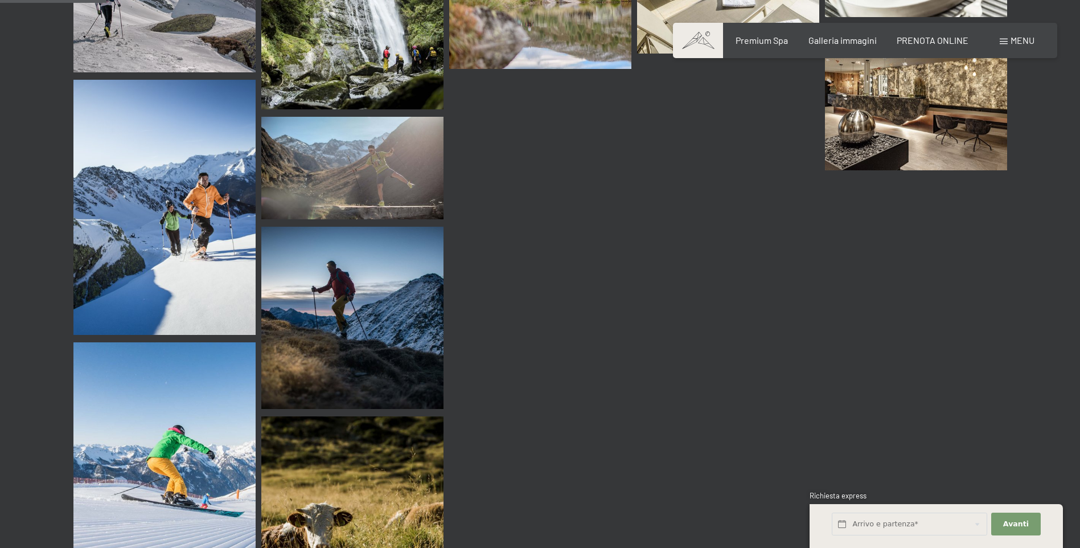
scroll to position [1424, 0]
